Goal: Task Accomplishment & Management: Manage account settings

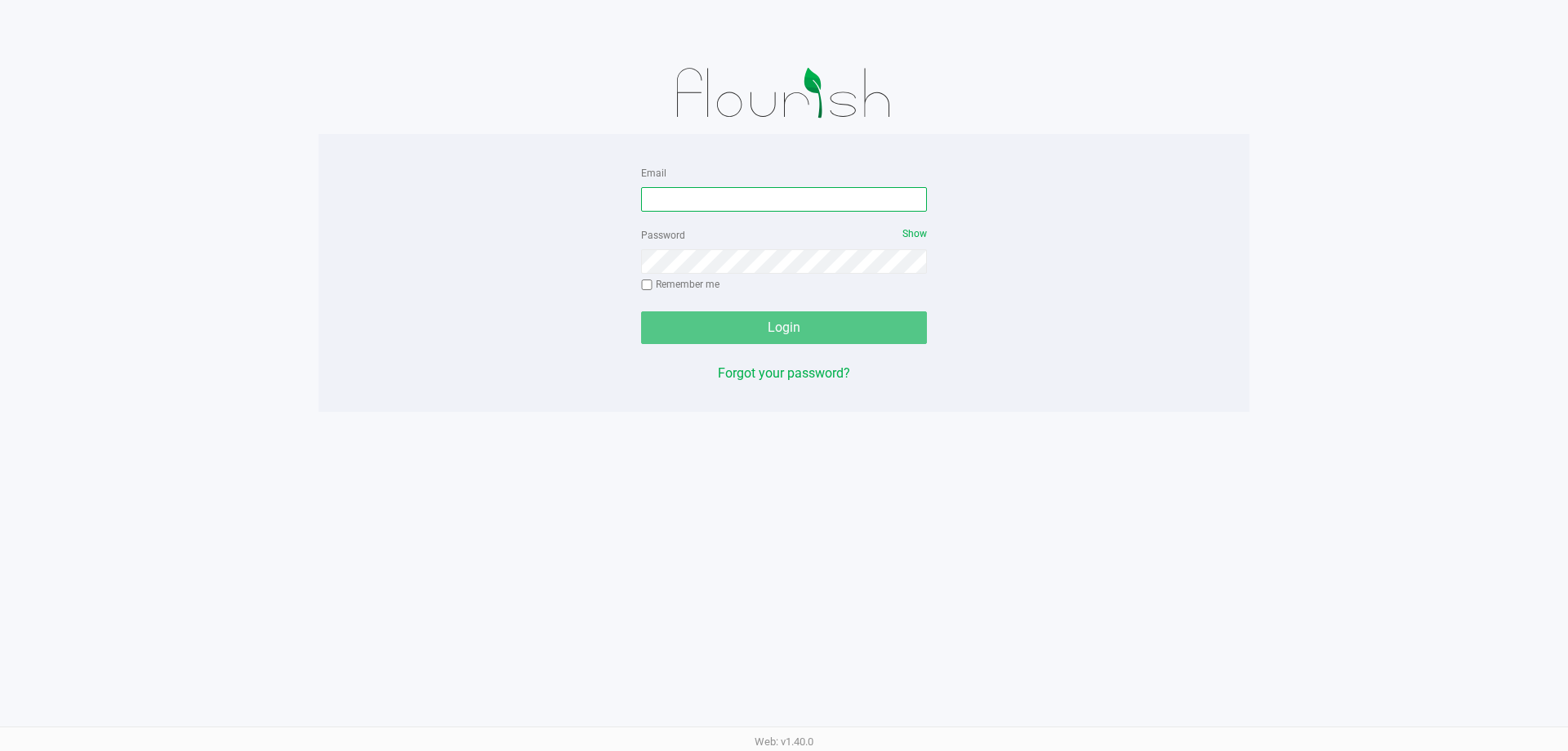
drag, startPoint x: 651, startPoint y: 195, endPoint x: 633, endPoint y: 183, distance: 21.6
click at [652, 195] on input "Email" at bounding box center [784, 199] width 285 height 24
type input "[EMAIL_ADDRESS][DOMAIN_NAME]"
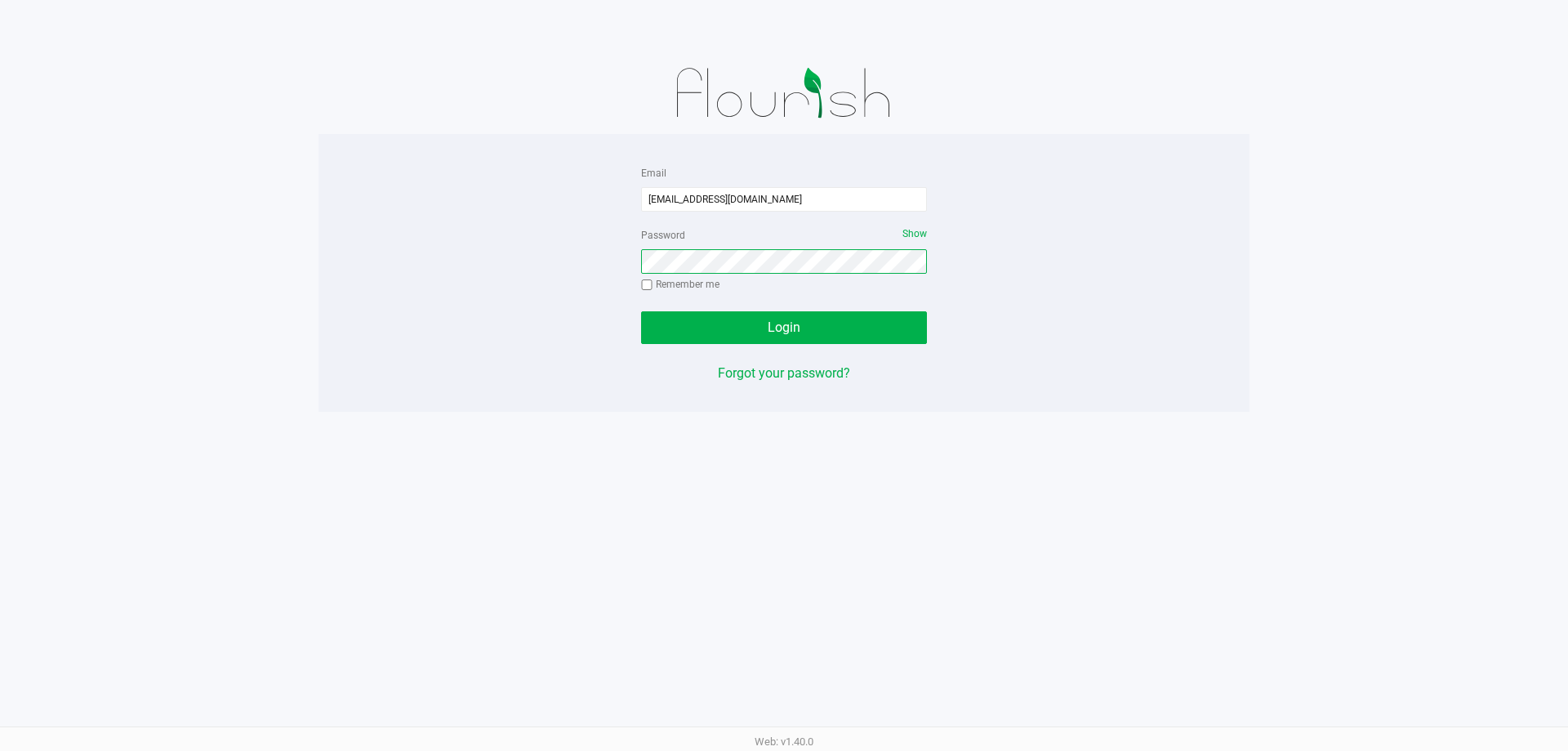
click at [290, 160] on app-pos-login-wrapper "Email [EMAIL_ADDRESS][DOMAIN_NAME] Password Show Remember me Login Forgot your …" at bounding box center [784, 206] width 1568 height 412
click at [641, 312] on button "Login" at bounding box center [784, 327] width 285 height 32
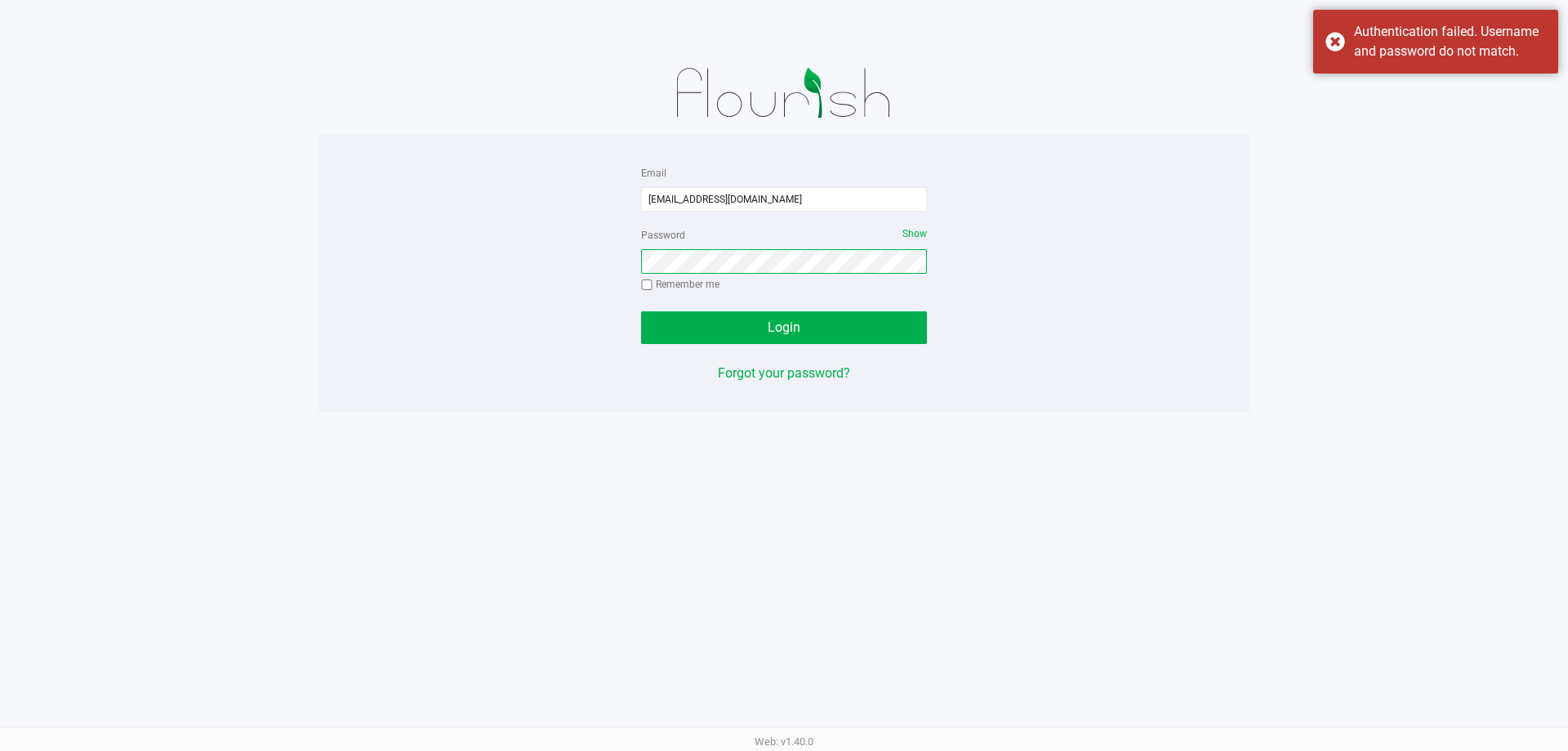
click at [641, 312] on button "Login" at bounding box center [784, 327] width 285 height 32
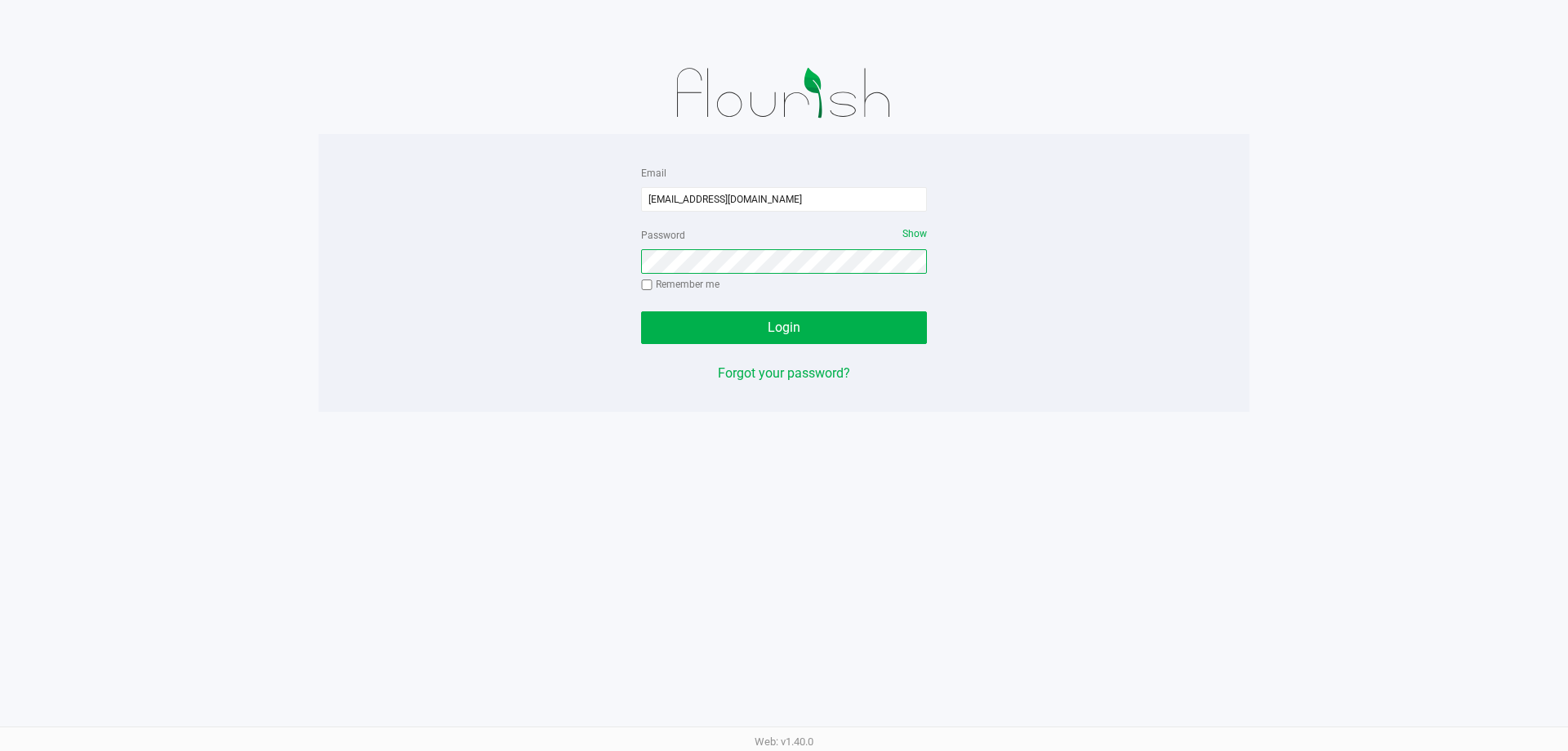
click at [641, 312] on button "Login" at bounding box center [784, 327] width 285 height 32
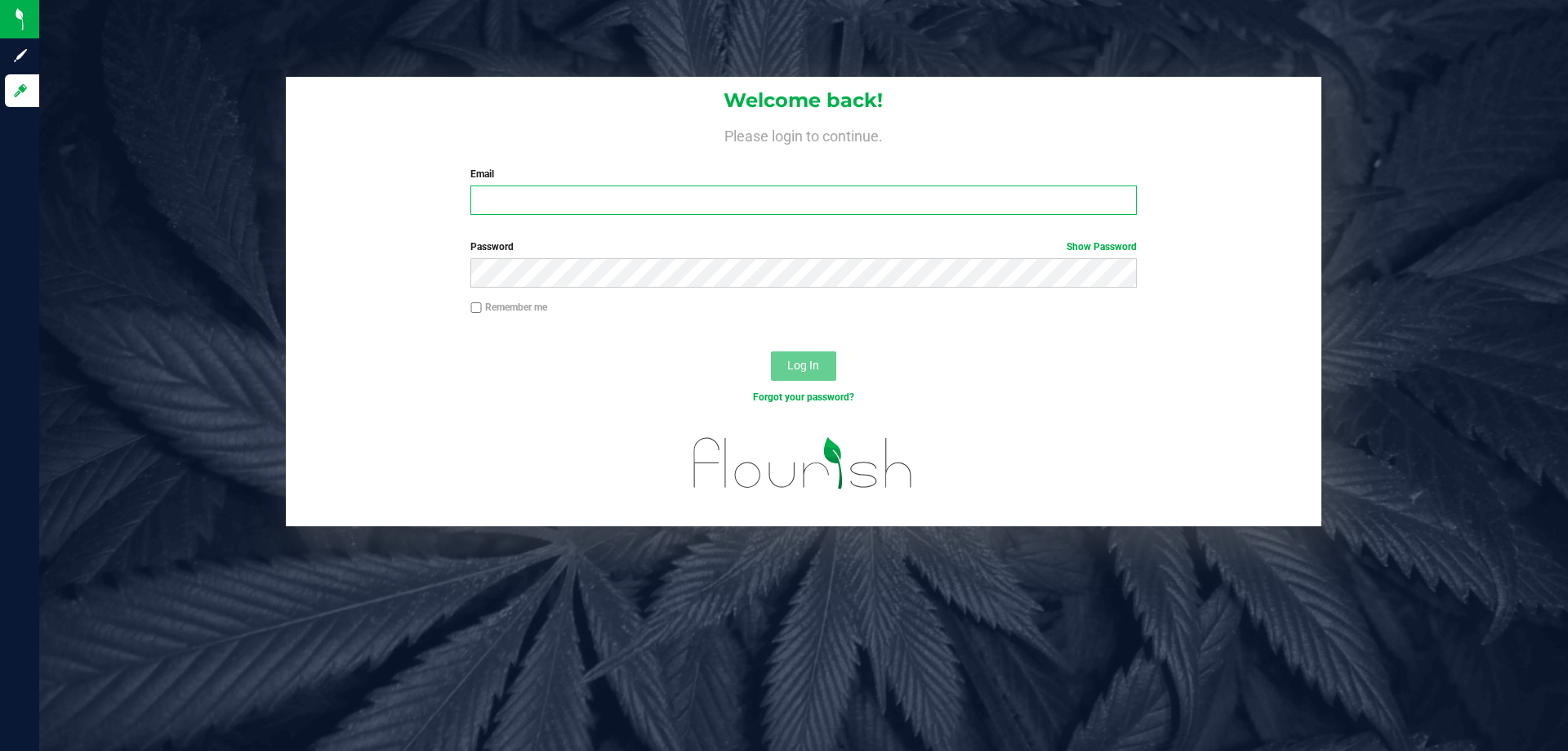
drag, startPoint x: 560, startPoint y: 203, endPoint x: 577, endPoint y: 203, distance: 17.0
click at [563, 203] on input "Email" at bounding box center [803, 200] width 665 height 30
type input "[EMAIL_ADDRESS][DOMAIN_NAME]"
click at [771, 351] on button "Log In" at bounding box center [803, 366] width 66 height 30
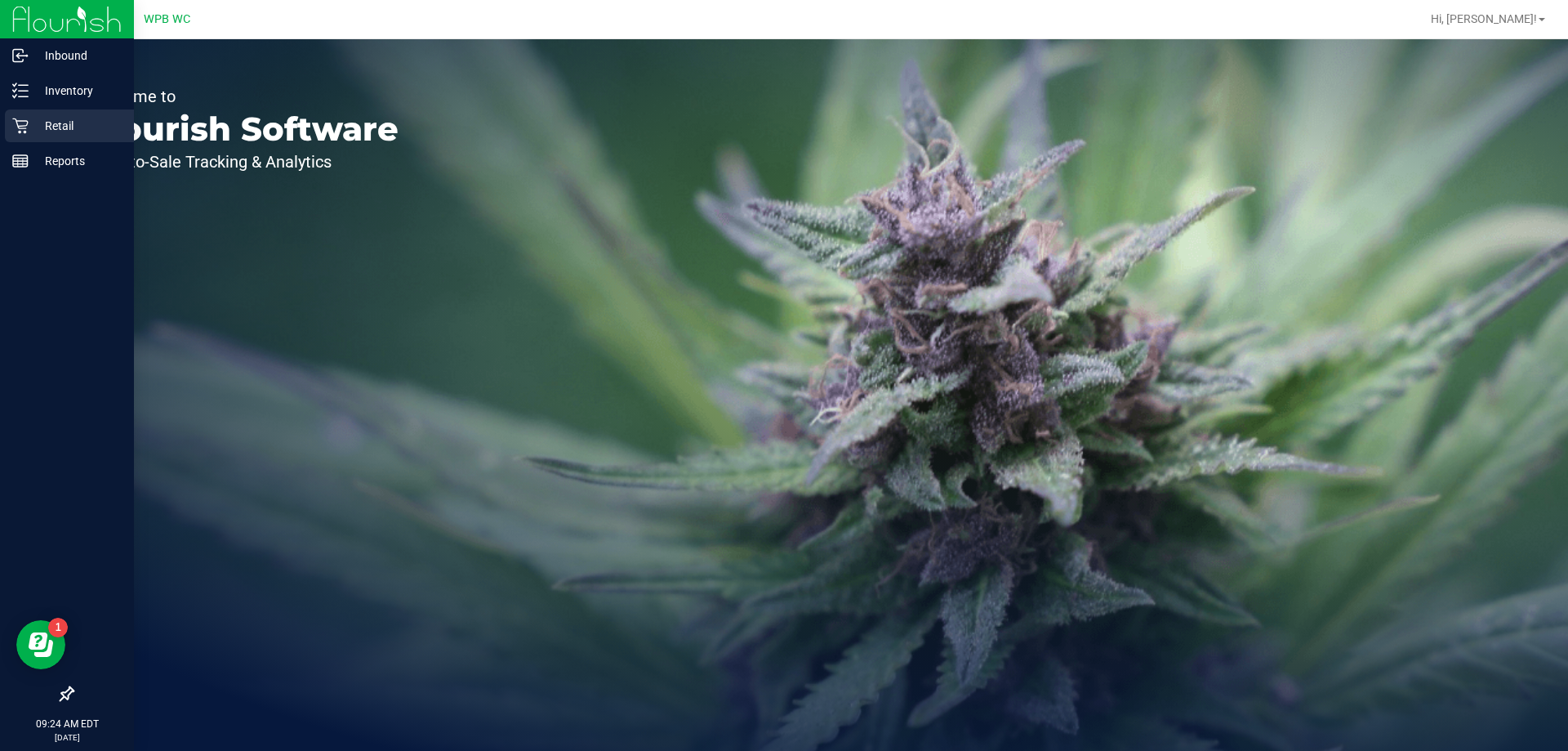
click at [31, 127] on p "Retail" at bounding box center [78, 125] width 98 height 19
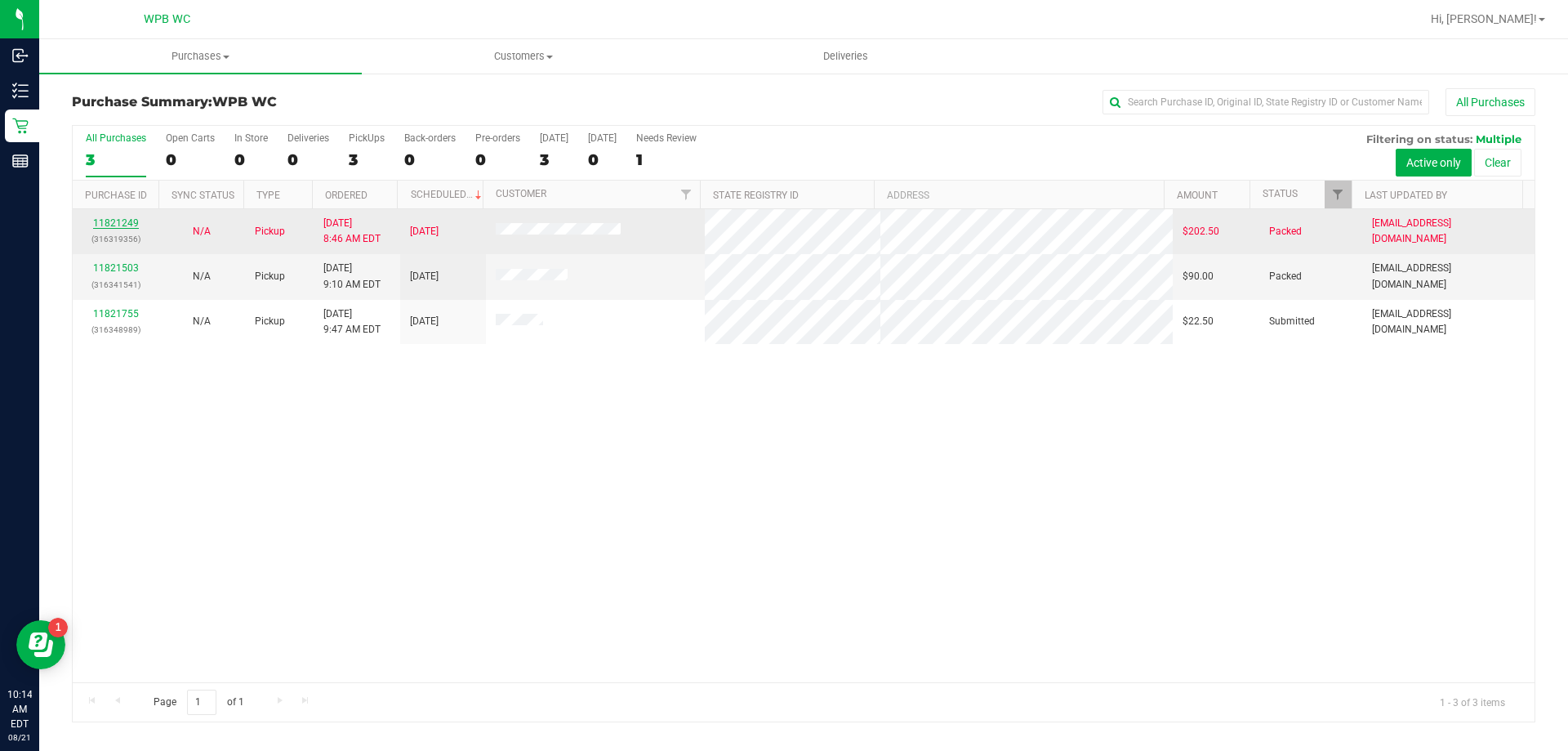
click at [110, 222] on link "11821249" at bounding box center [115, 223] width 45 height 11
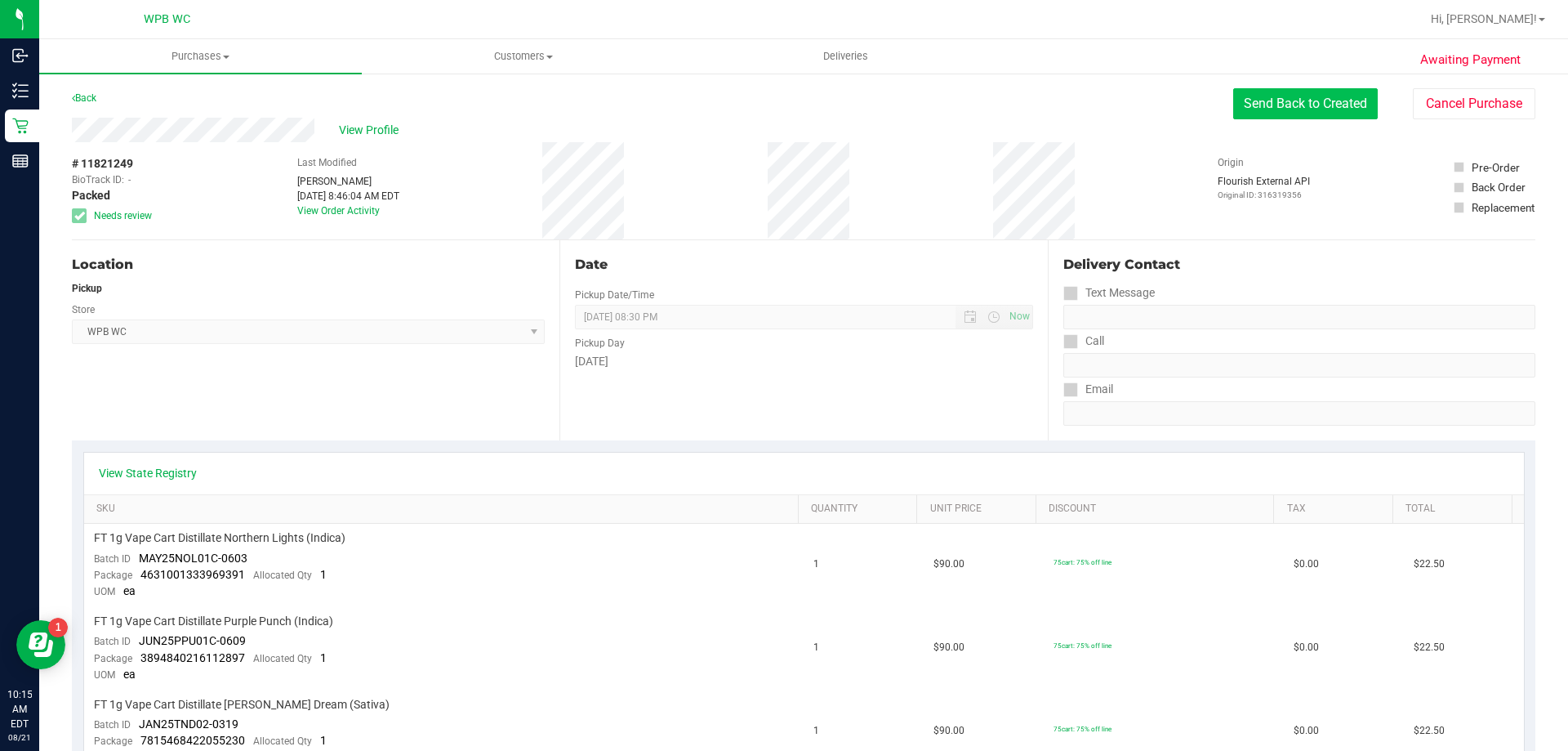
click at [1331, 108] on button "Send Back to Created" at bounding box center [1306, 103] width 145 height 31
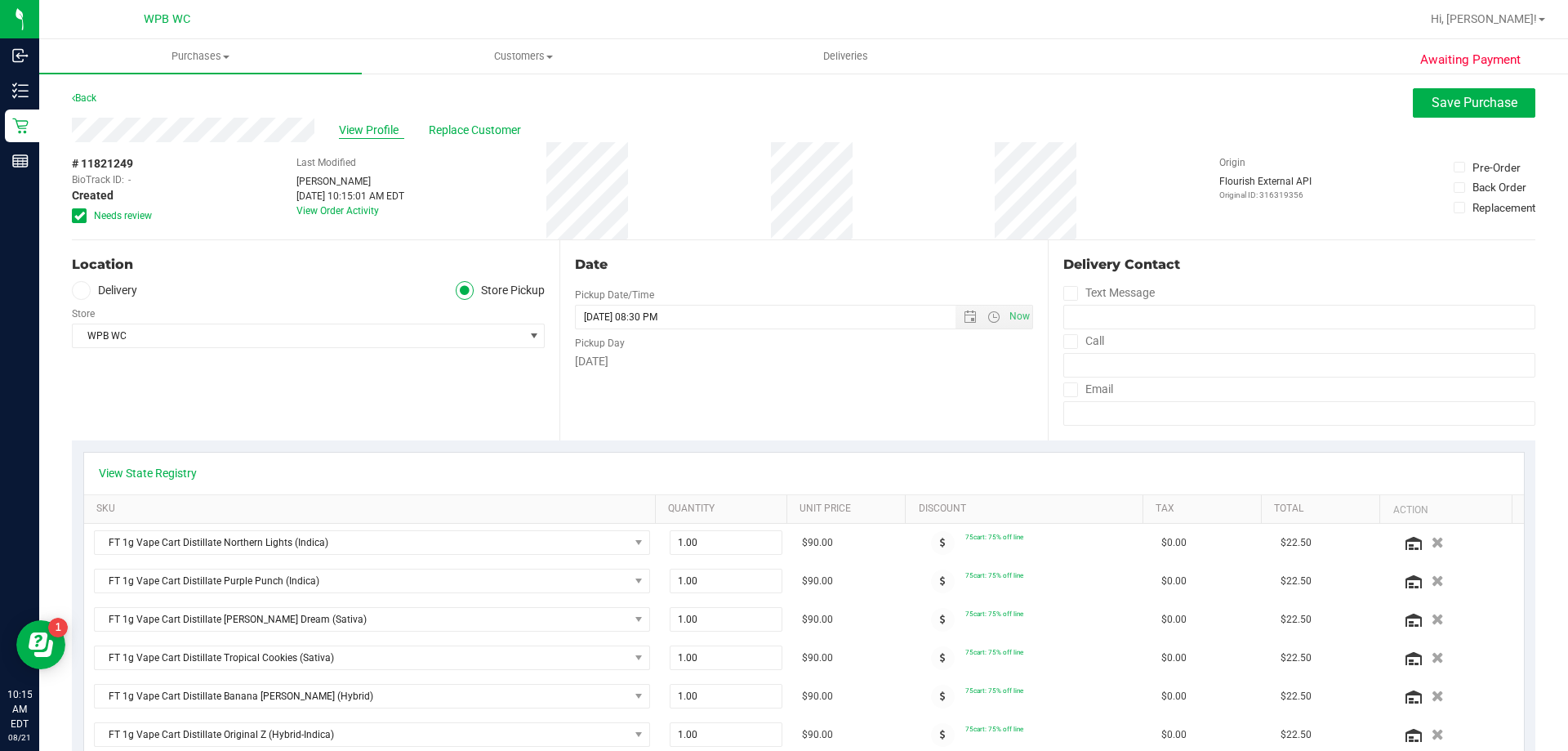
click at [379, 130] on span "View Profile" at bounding box center [372, 130] width 66 height 18
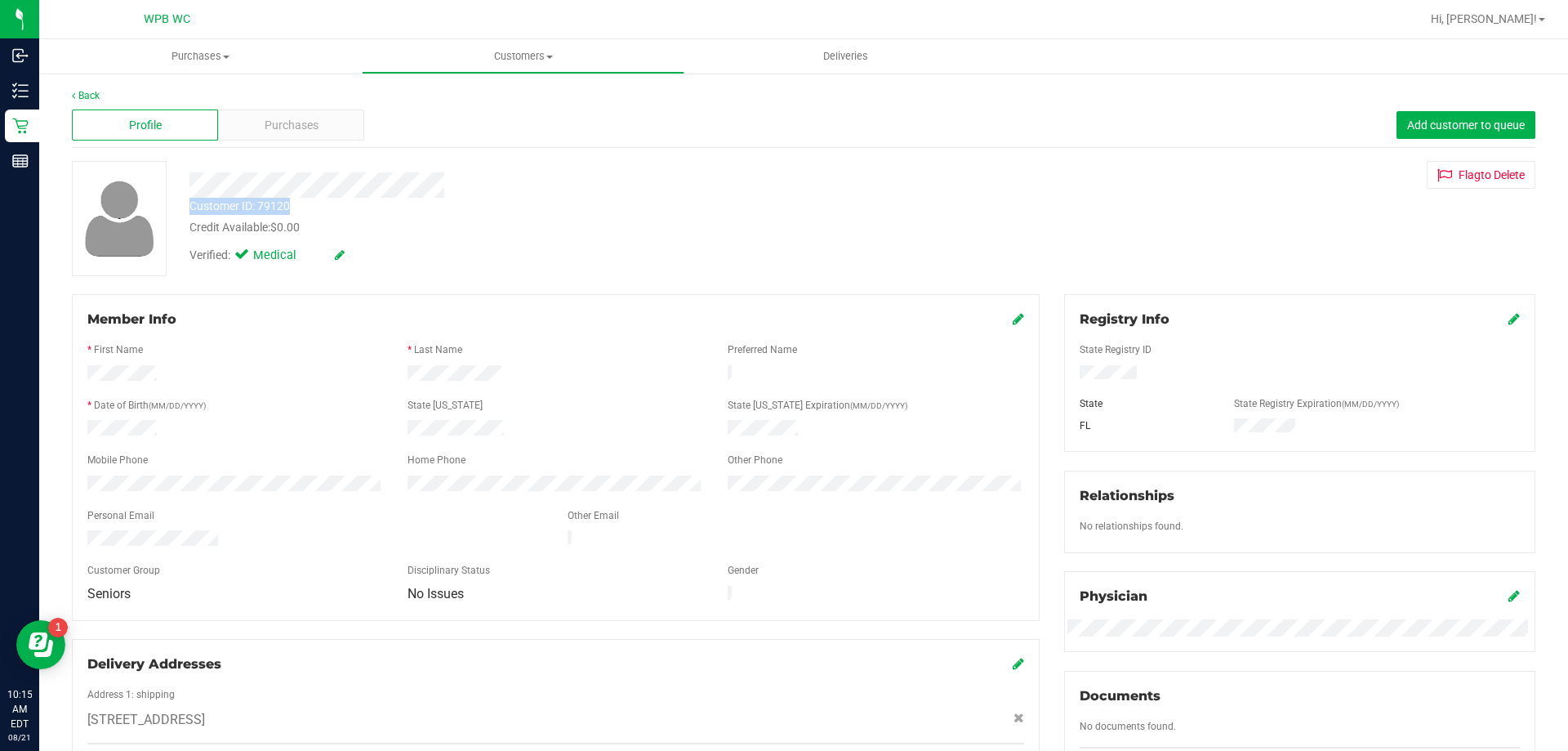
drag, startPoint x: 308, startPoint y: 206, endPoint x: 190, endPoint y: 203, distance: 118.0
click at [190, 203] on div "Customer ID: 79120 Credit Available: $0.00" at bounding box center [549, 216] width 744 height 38
copy div "Customer ID: 79120"
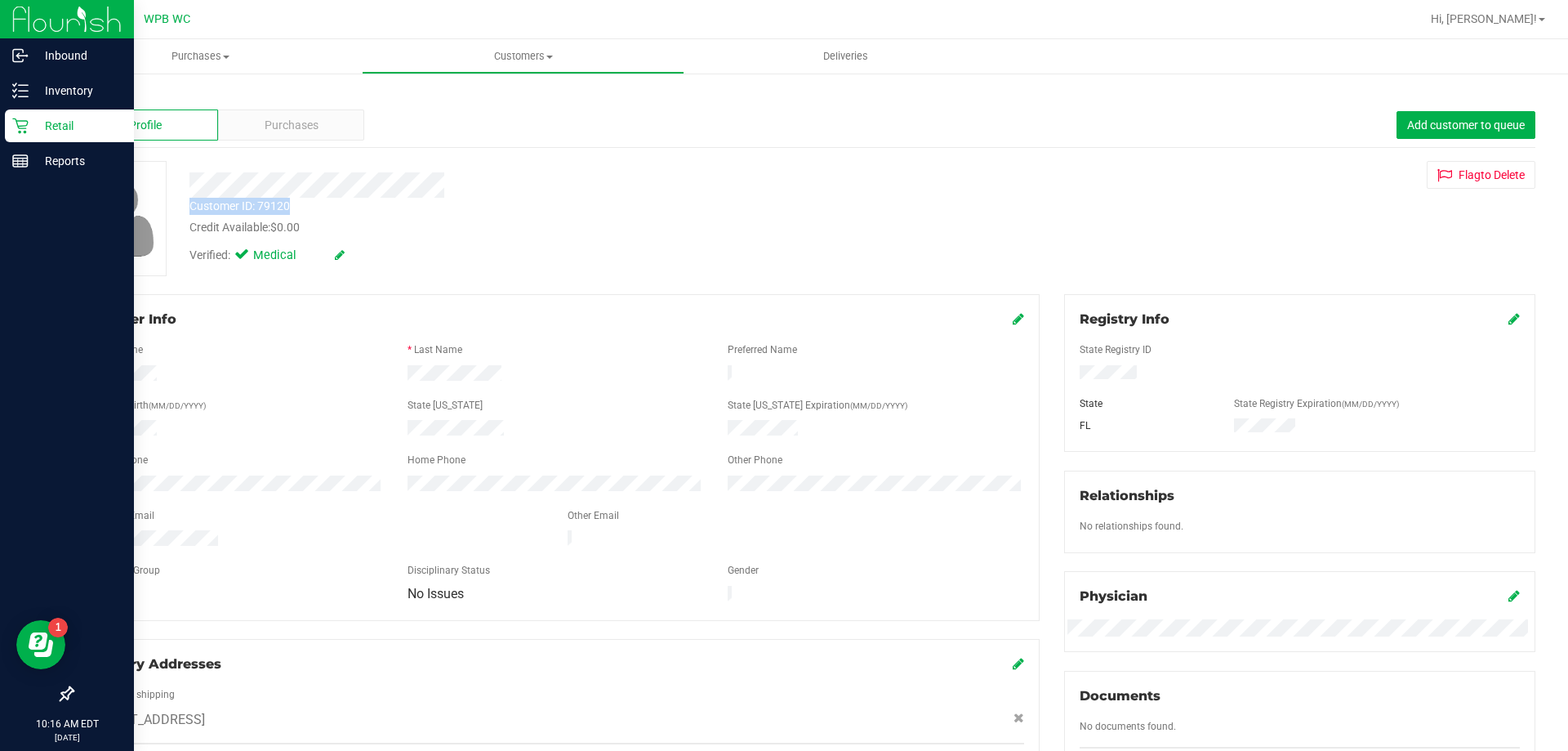
click at [48, 130] on p "Retail" at bounding box center [78, 125] width 98 height 19
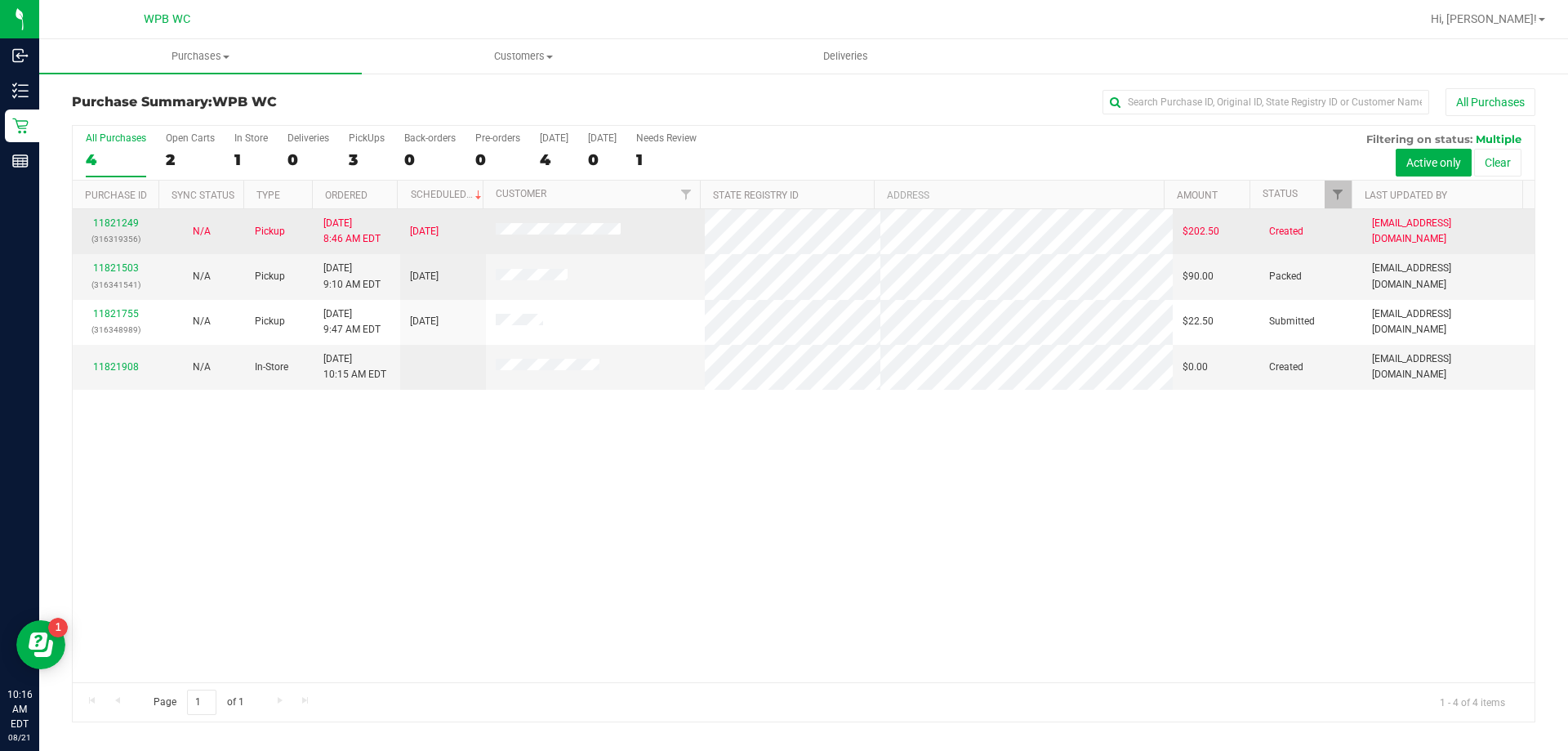
click at [127, 216] on div "11821249 (316319356)" at bounding box center [115, 231] width 66 height 31
click at [121, 221] on link "11821249" at bounding box center [115, 223] width 45 height 11
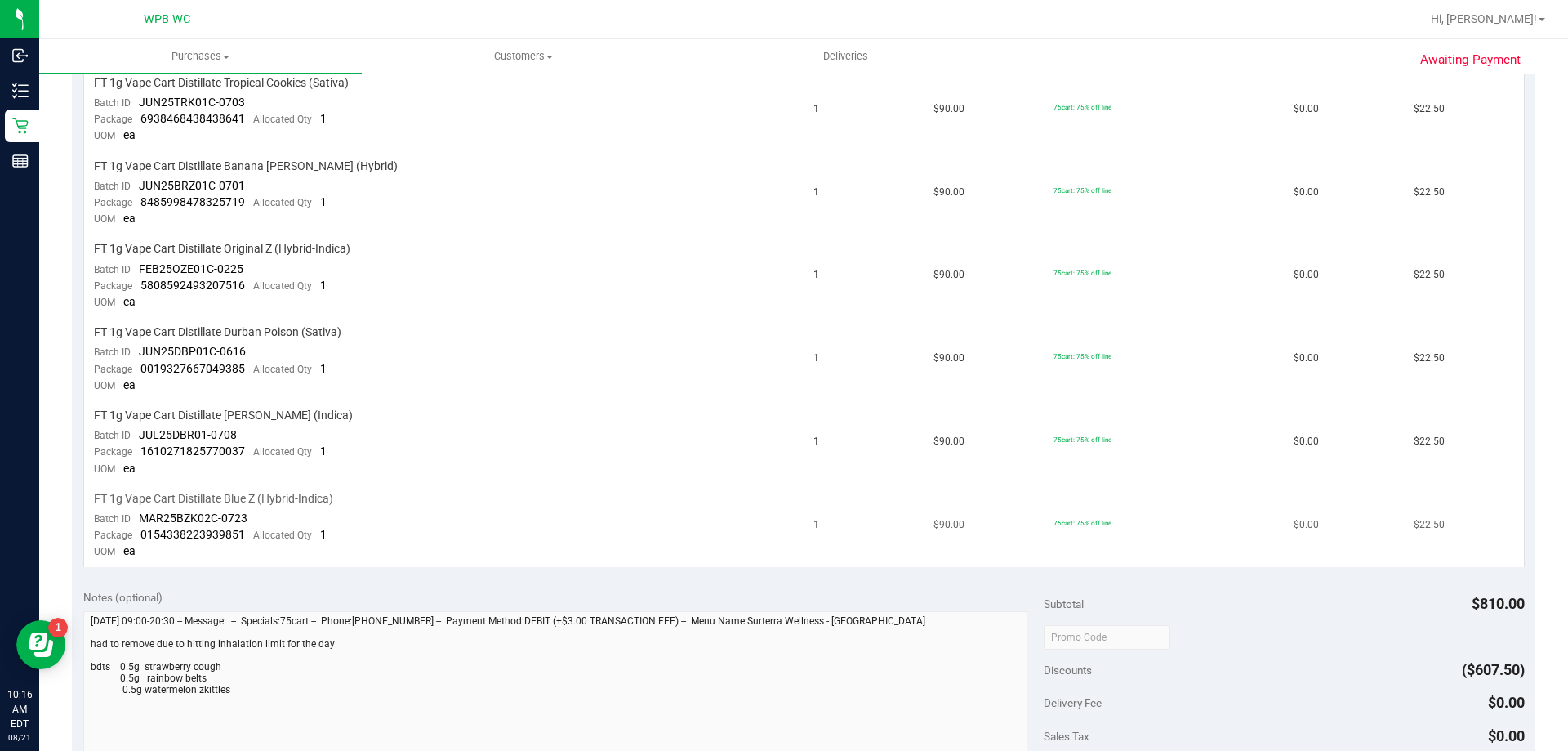
scroll to position [898, 0]
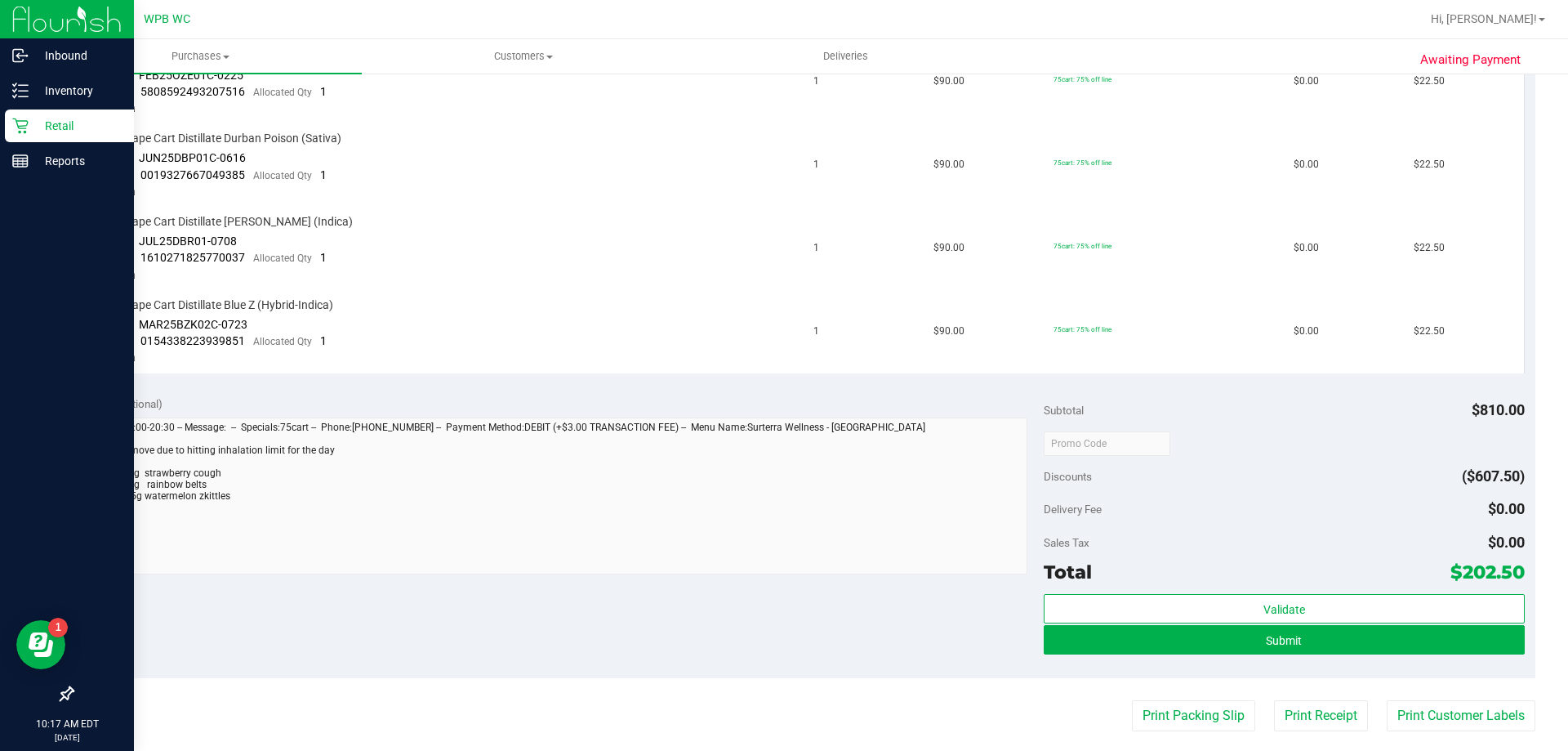
click at [24, 140] on div "Retail" at bounding box center [69, 125] width 129 height 32
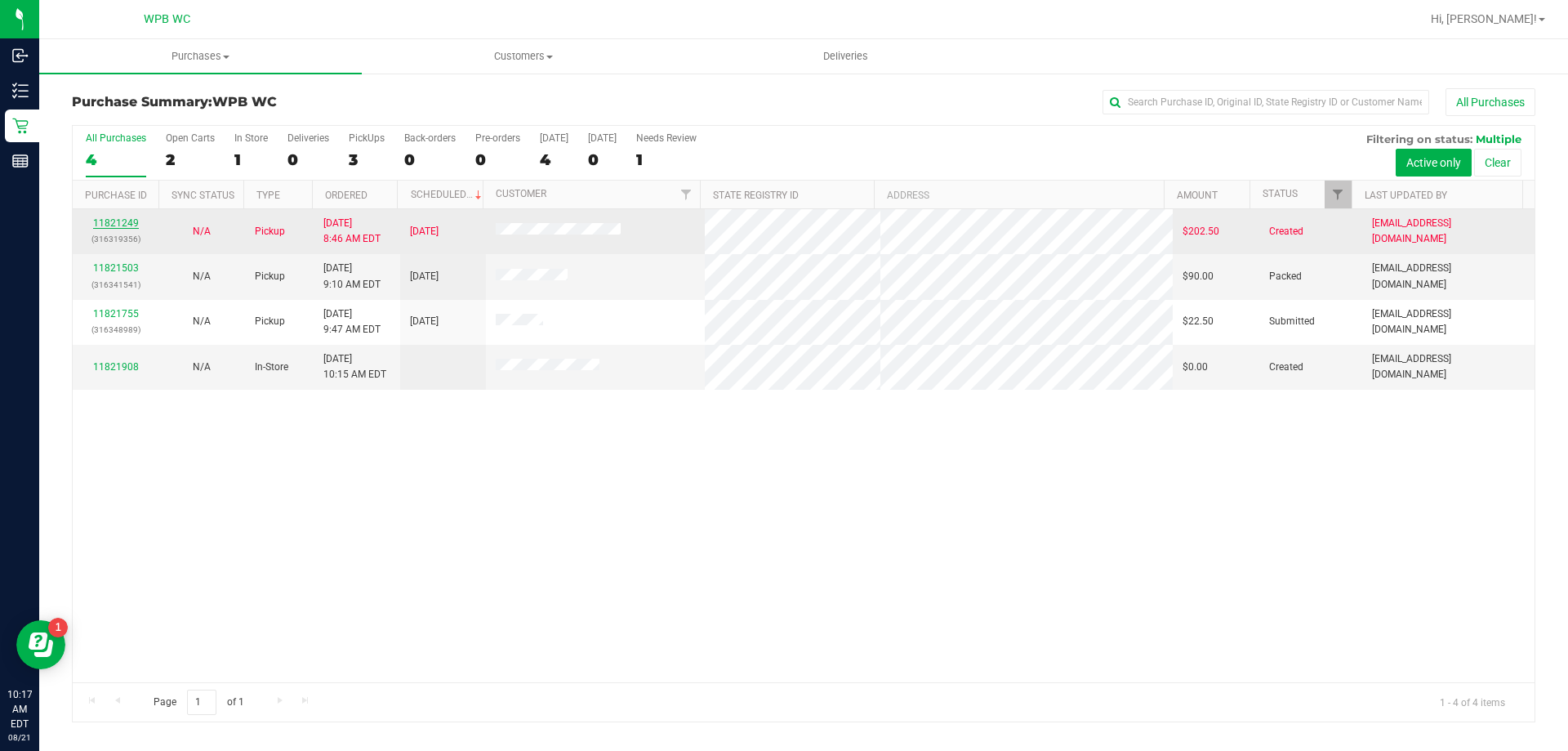
click at [122, 223] on link "11821249" at bounding box center [115, 223] width 45 height 11
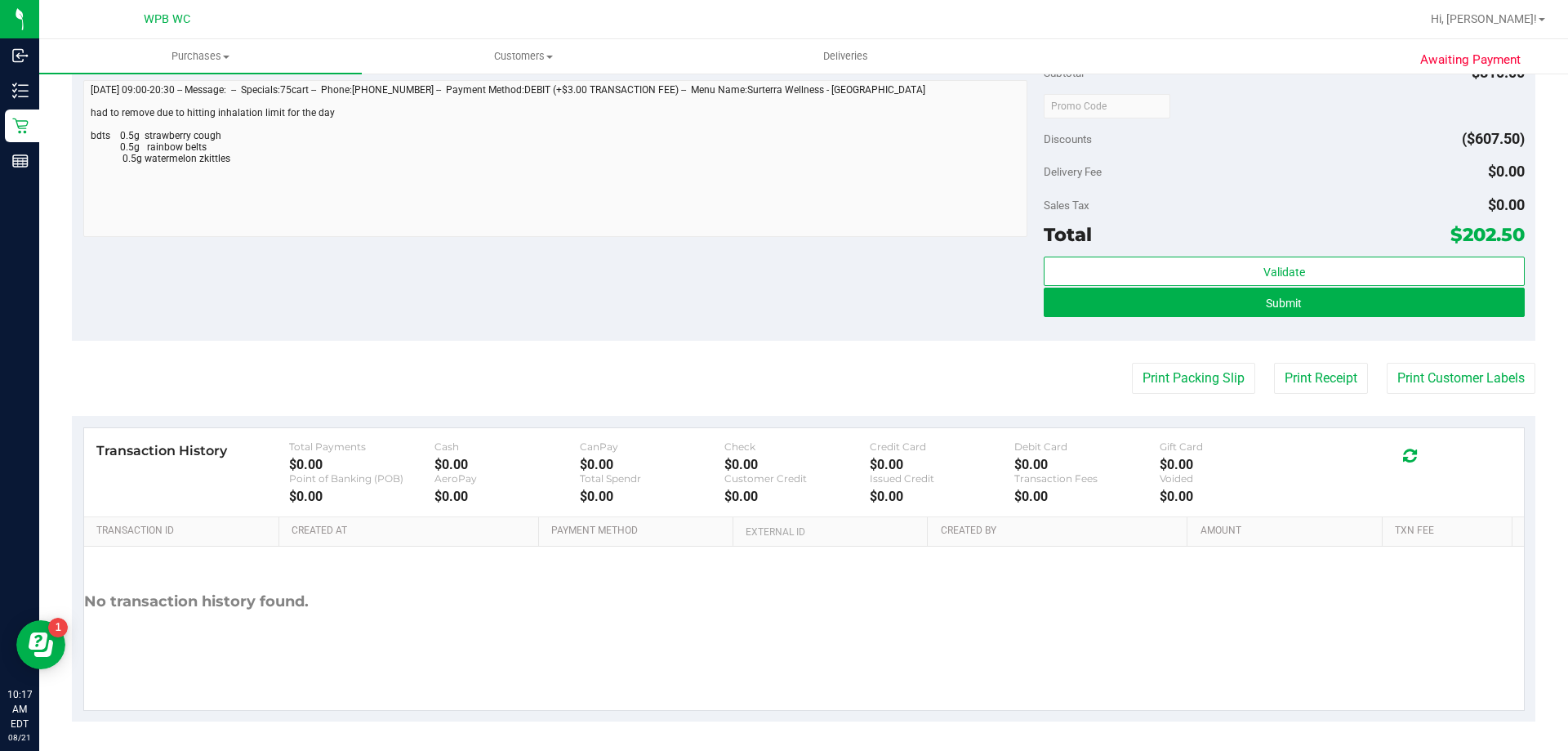
scroll to position [1240, 0]
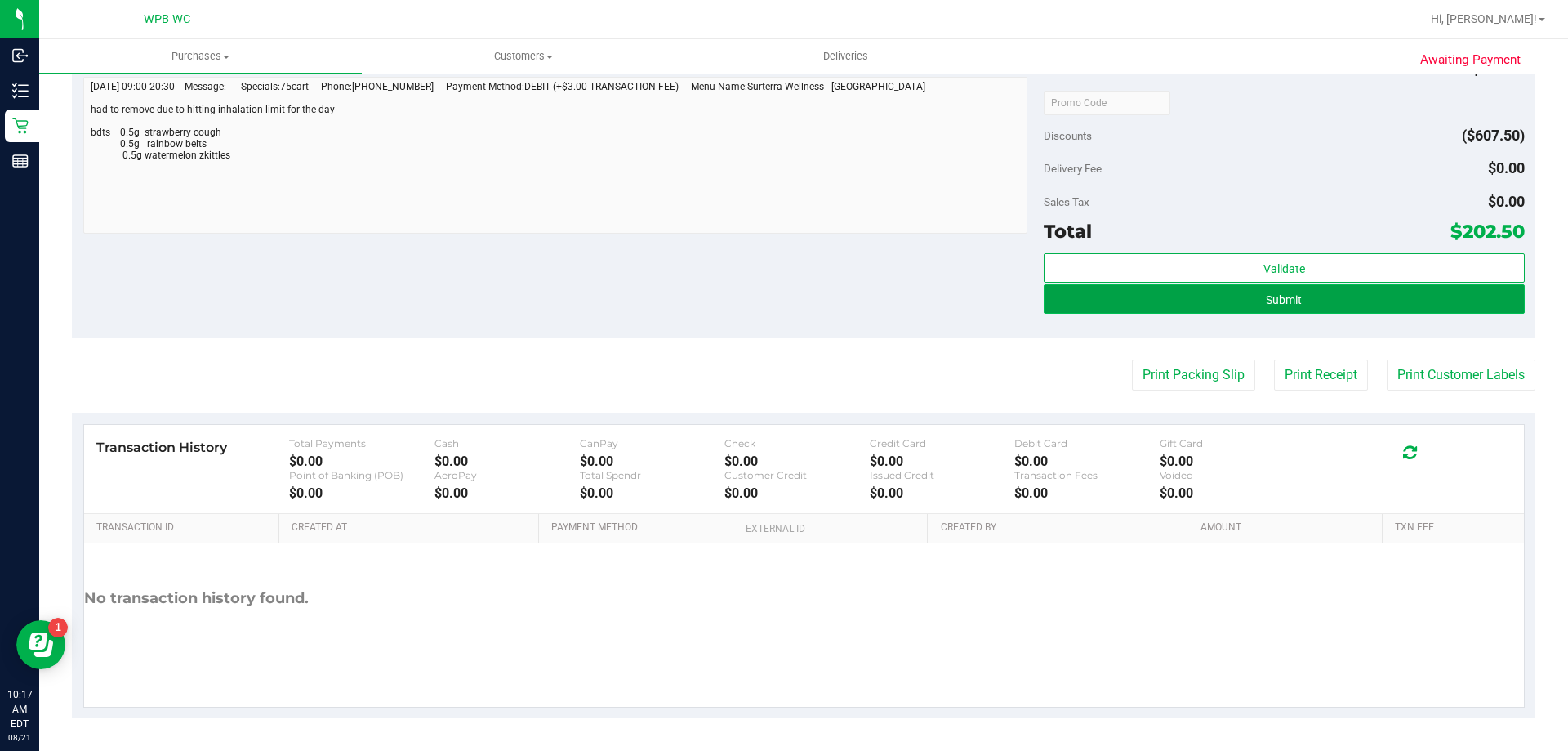
click at [1330, 300] on button "Submit" at bounding box center [1283, 299] width 480 height 30
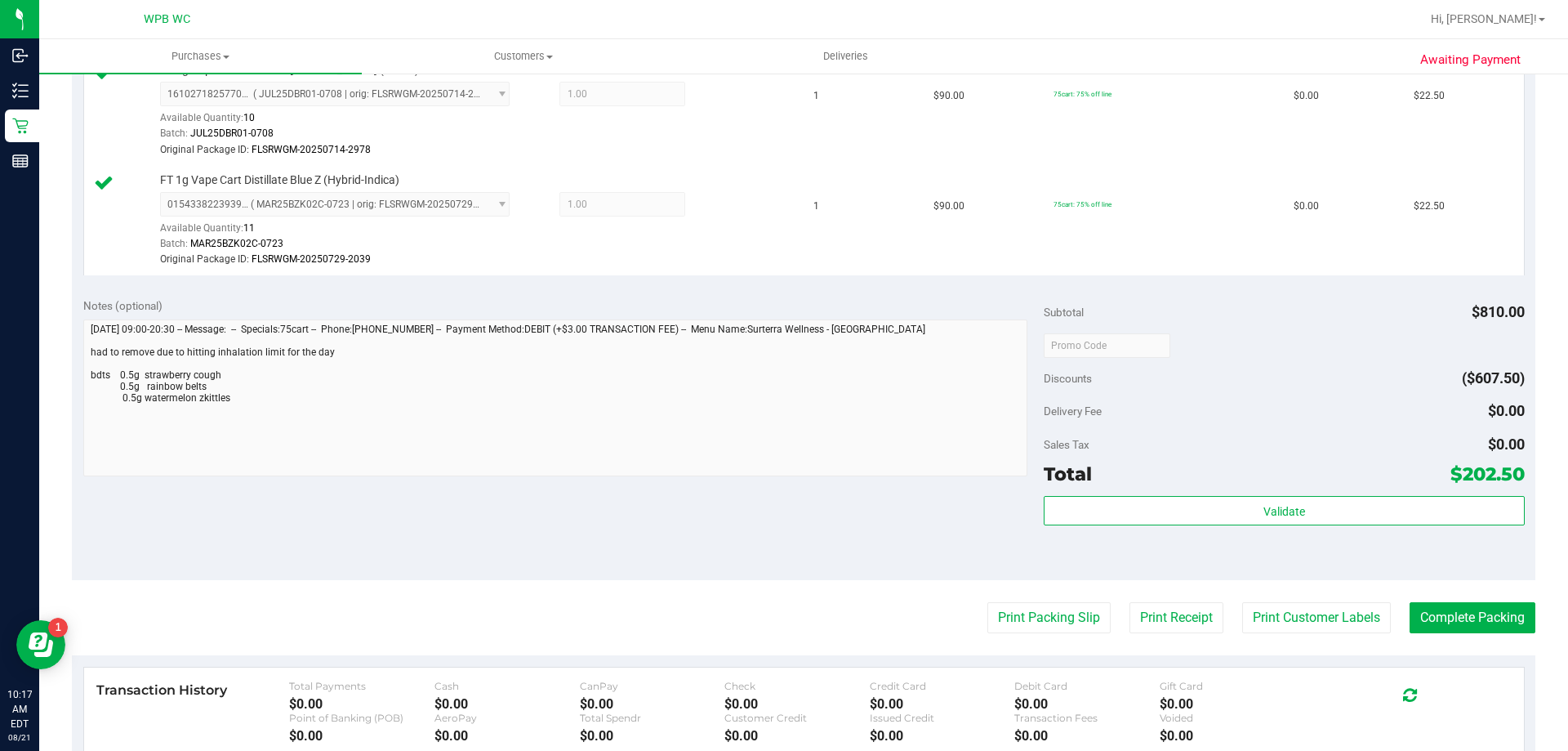
click at [1482, 627] on button "Complete Packing" at bounding box center [1473, 617] width 126 height 31
click at [1329, 527] on div "Validate" at bounding box center [1283, 532] width 480 height 73
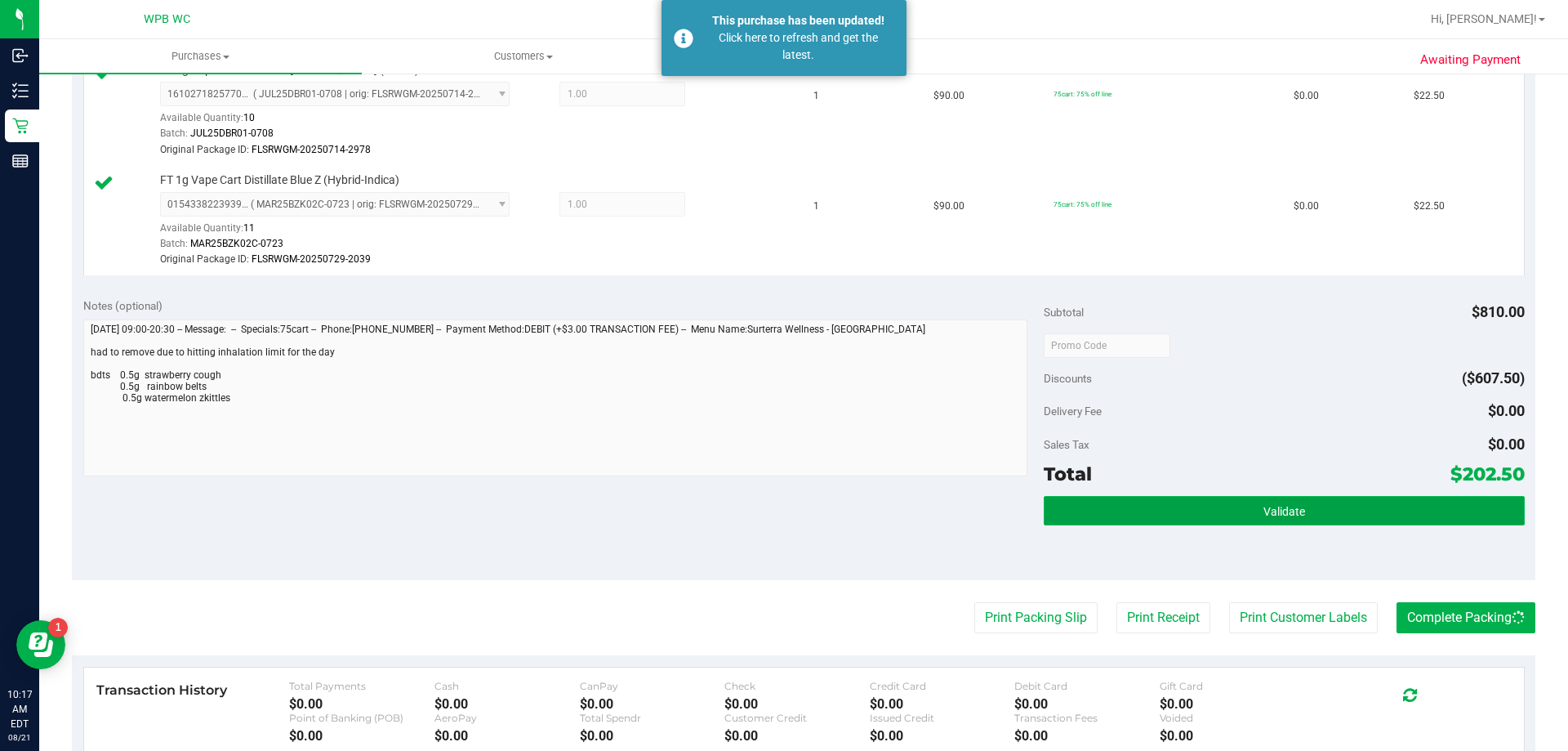
click at [1329, 516] on button "Validate" at bounding box center [1283, 511] width 480 height 30
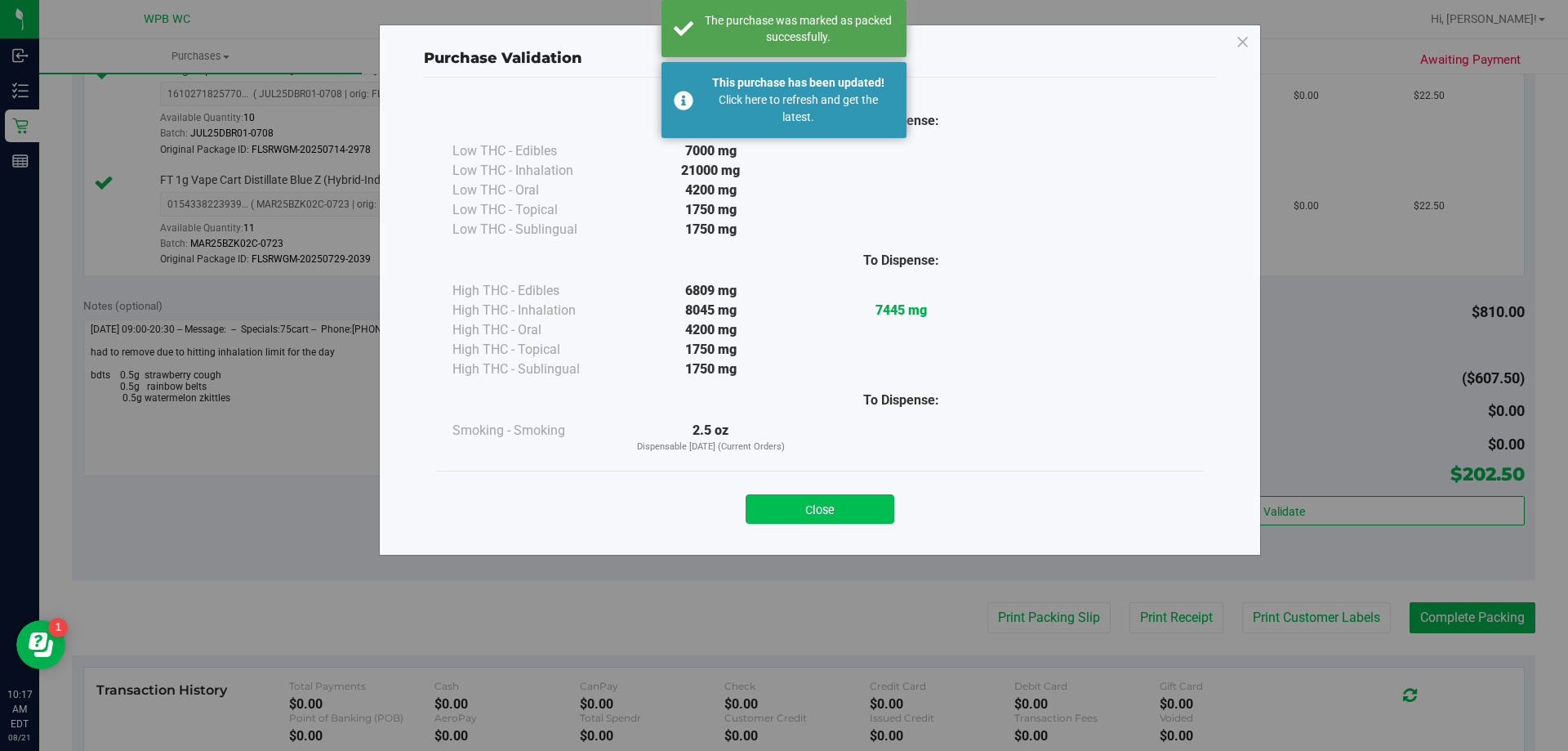
click at [805, 516] on button "Close" at bounding box center [820, 509] width 148 height 30
